Goal: Transaction & Acquisition: Purchase product/service

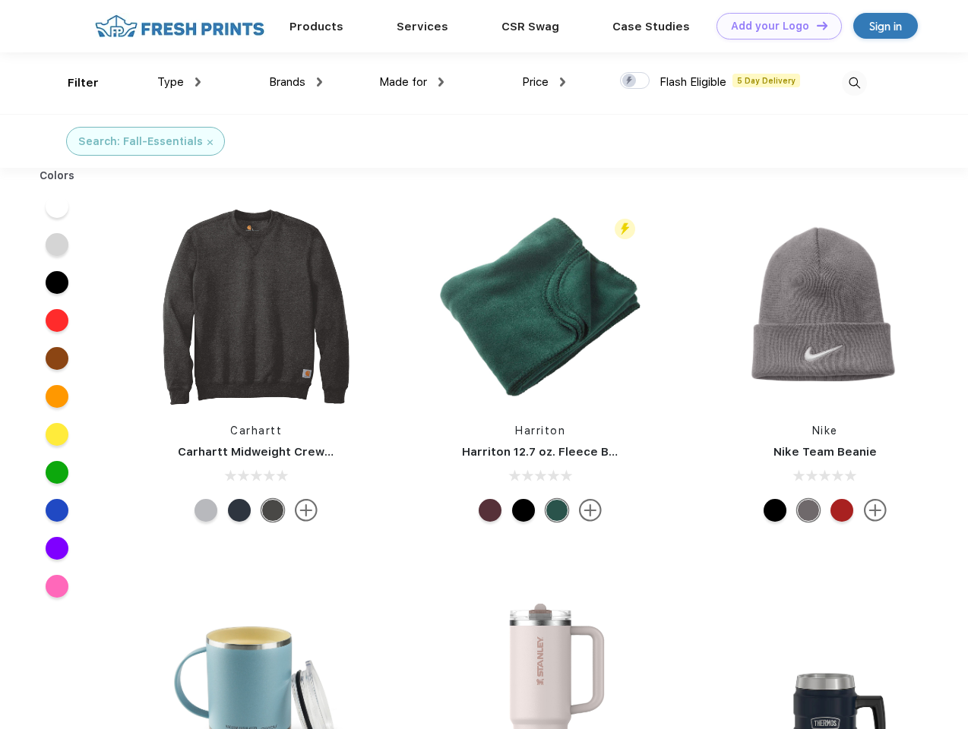
click at [774, 26] on link "Add your Logo Design Tool" at bounding box center [779, 26] width 125 height 27
click at [0, 0] on div "Design Tool" at bounding box center [0, 0] width 0 height 0
click at [815, 25] on link "Add your Logo Design Tool" at bounding box center [779, 26] width 125 height 27
click at [73, 83] on div "Filter" at bounding box center [83, 82] width 31 height 17
click at [179, 82] on span "Type" at bounding box center [170, 82] width 27 height 14
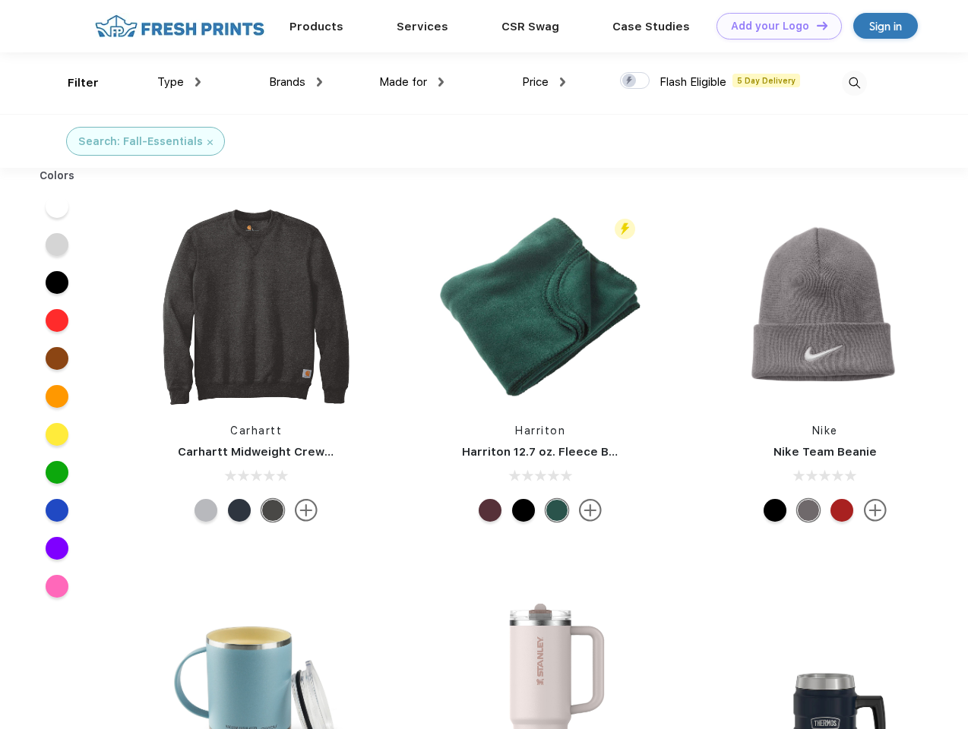
click at [296, 82] on span "Brands" at bounding box center [287, 82] width 36 height 14
click at [412, 82] on span "Made for" at bounding box center [403, 82] width 48 height 14
click at [544, 82] on span "Price" at bounding box center [535, 82] width 27 height 14
click at [635, 81] on div at bounding box center [635, 80] width 30 height 17
click at [630, 81] on input "checkbox" at bounding box center [625, 76] width 10 height 10
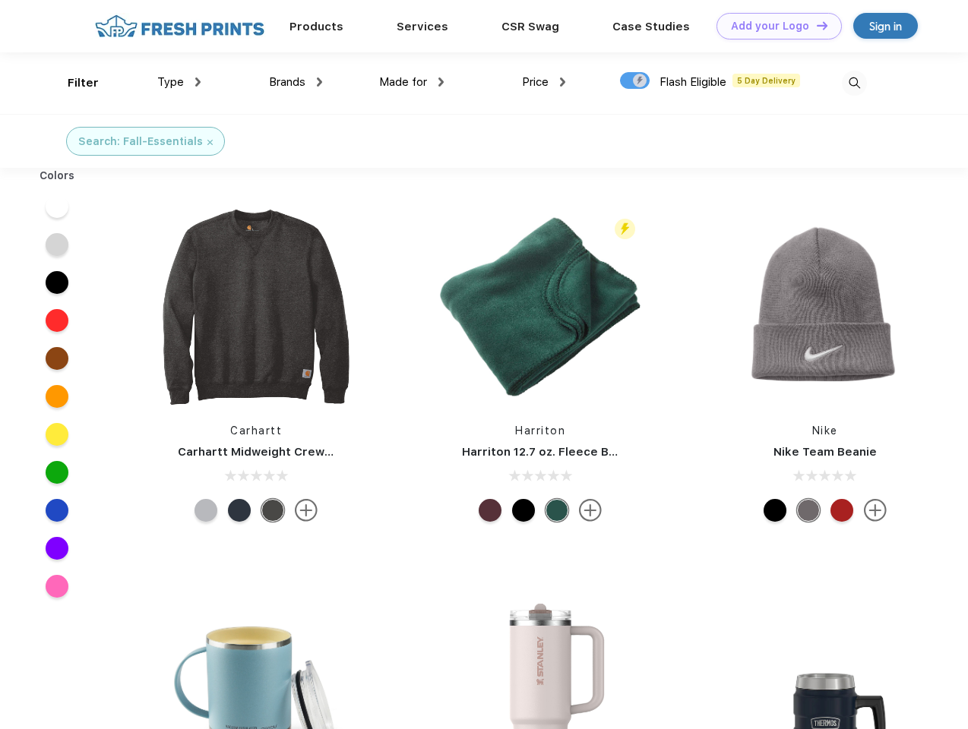
click at [854, 83] on img at bounding box center [854, 83] width 25 height 25
